Goal: Use online tool/utility: Utilize a website feature to perform a specific function

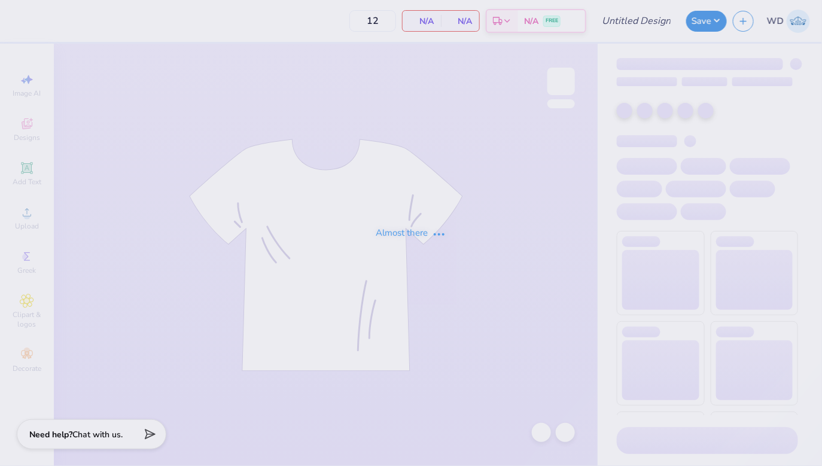
type input "Delt Gamma Anchor Splash"
type input "100"
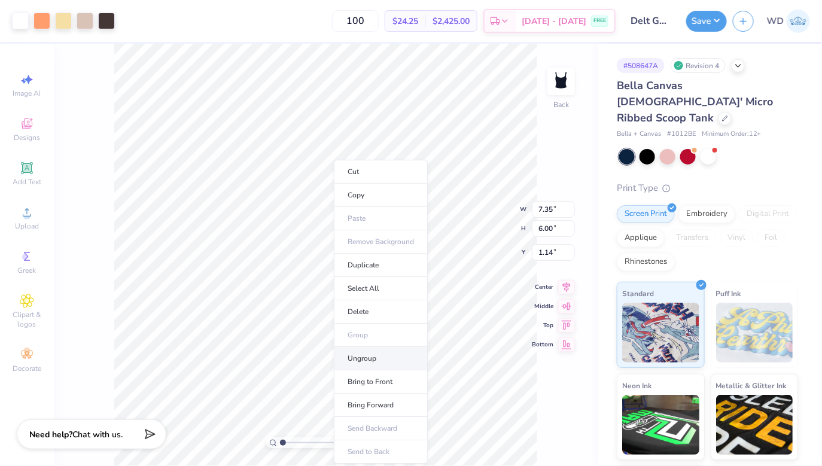
click at [368, 362] on li "Ungroup" at bounding box center [381, 358] width 94 height 23
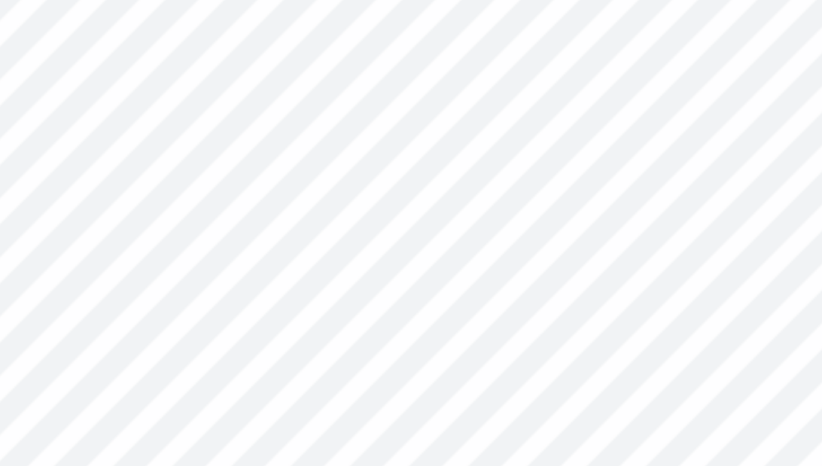
type input "0.18"
type input "0.27"
type input "6.88"
type input "2.42"
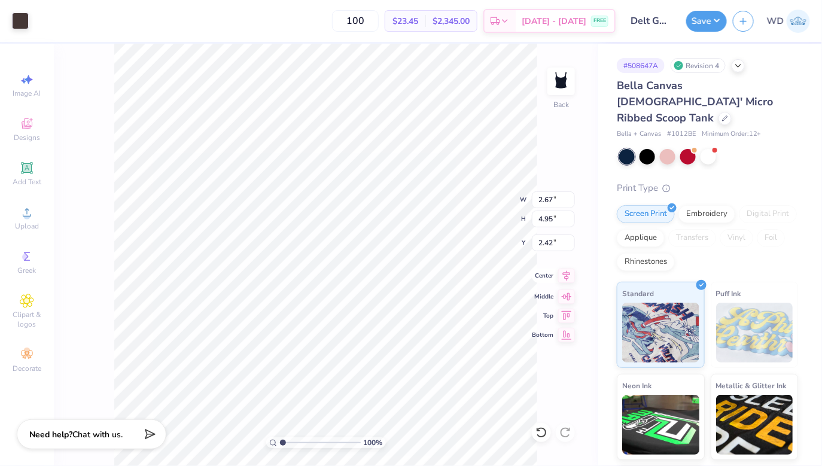
click at [567, 276] on icon at bounding box center [567, 275] width 8 height 10
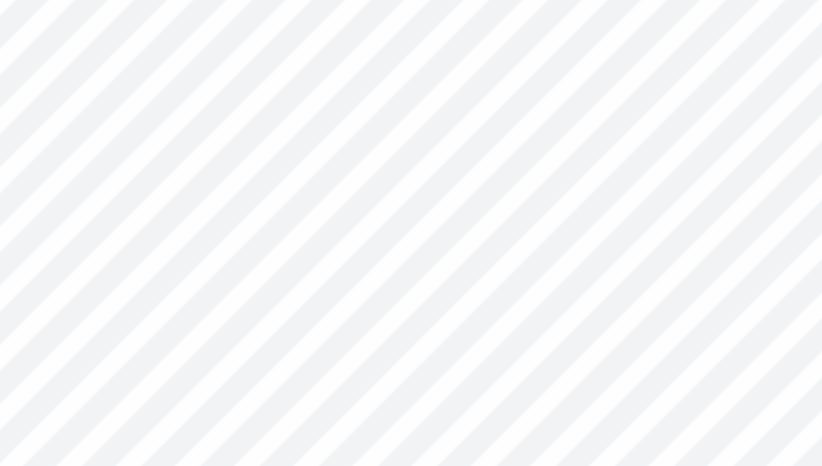
type input "2.17"
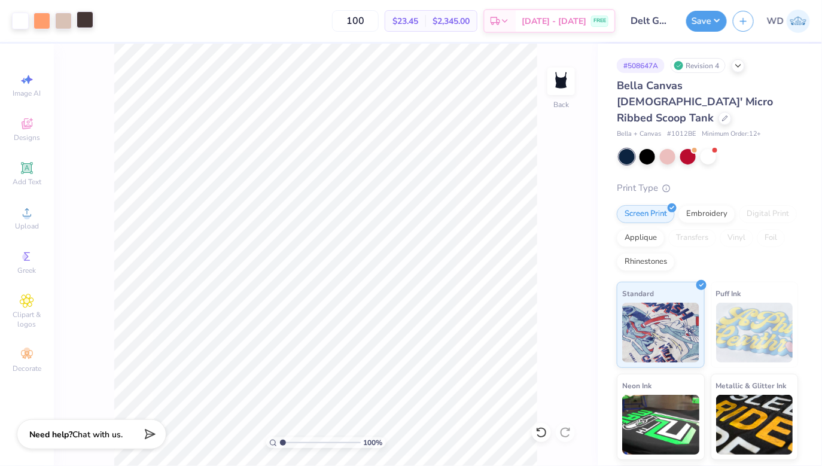
click at [90, 25] on div at bounding box center [85, 19] width 17 height 17
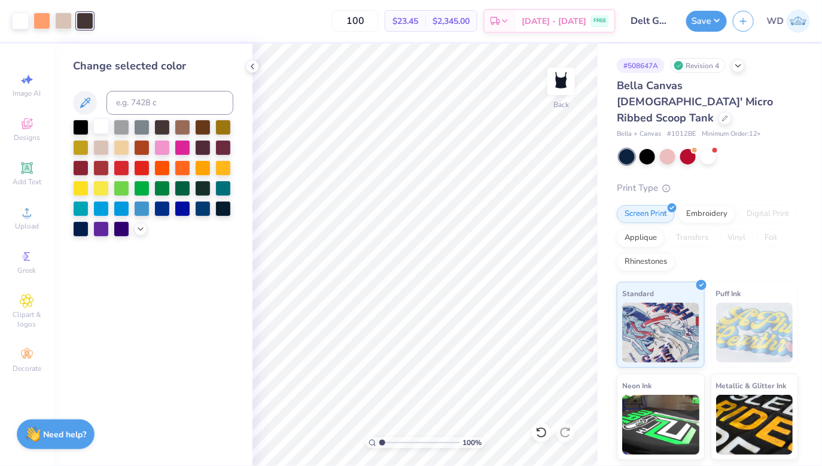
click at [97, 123] on div at bounding box center [101, 126] width 16 height 16
click at [71, 26] on div at bounding box center [63, 19] width 17 height 17
click at [83, 129] on div at bounding box center [81, 126] width 16 height 16
click at [41, 25] on div at bounding box center [41, 19] width 17 height 17
click at [182, 149] on div at bounding box center [183, 147] width 16 height 16
